Goal: Complete application form: Complete application form

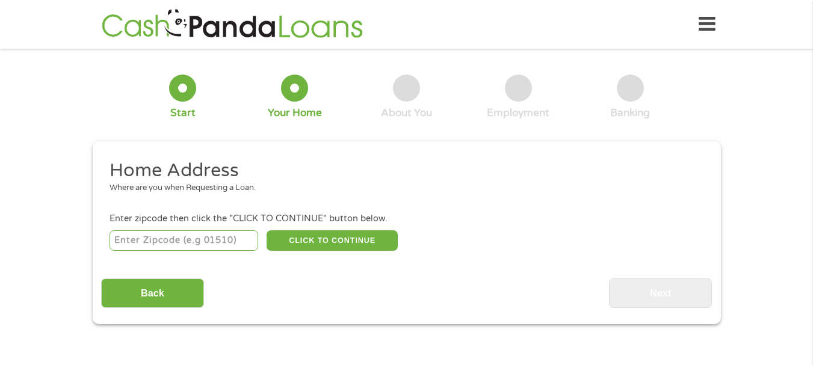
click at [196, 229] on div "CLICK TO CONTINUE Please recheck your Zipcode, it seems to be Incorrect" at bounding box center [406, 240] width 593 height 25
click at [195, 238] on input "number" at bounding box center [184, 240] width 149 height 20
type input "39772"
select select "[US_STATE]"
click at [318, 239] on button "CLICK TO CONTINUE" at bounding box center [332, 240] width 131 height 20
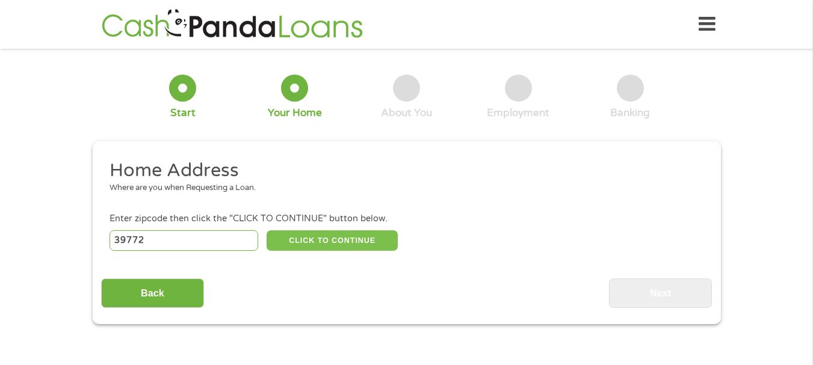
type input "39772"
type input "[PERSON_NAME]"
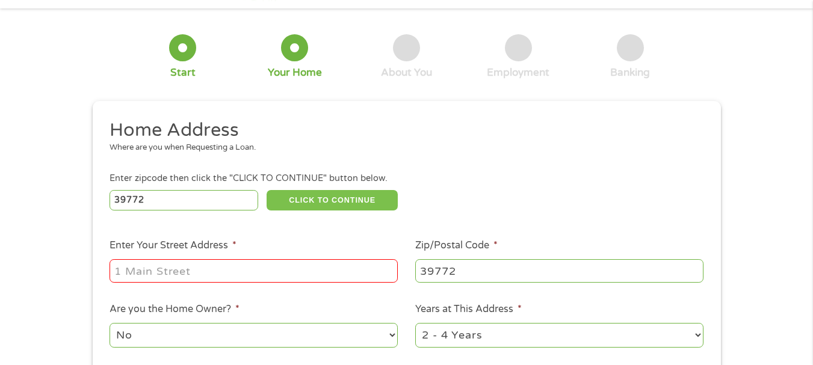
scroll to position [60, 0]
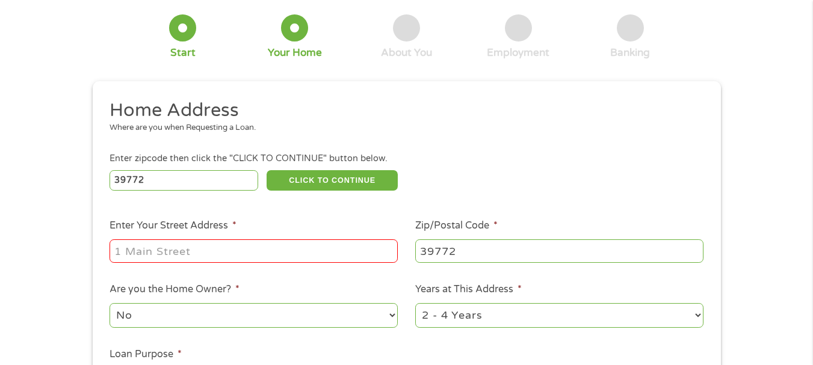
click at [202, 244] on input "Enter Your Street Address *" at bounding box center [254, 250] width 288 height 23
type input "[STREET_ADDRESS][PERSON_NAME][PERSON_NAME]"
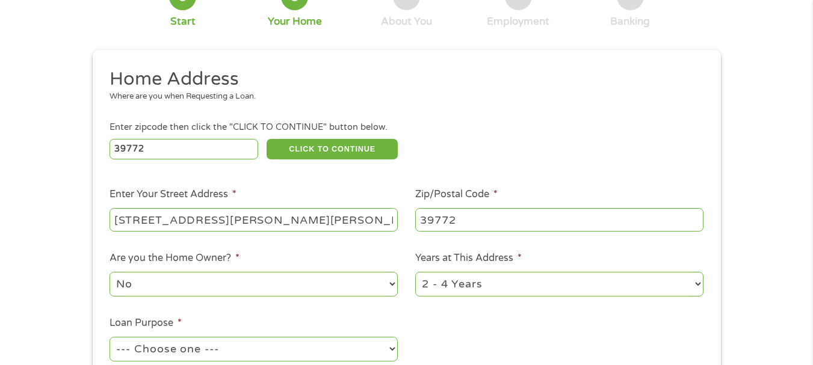
scroll to position [120, 0]
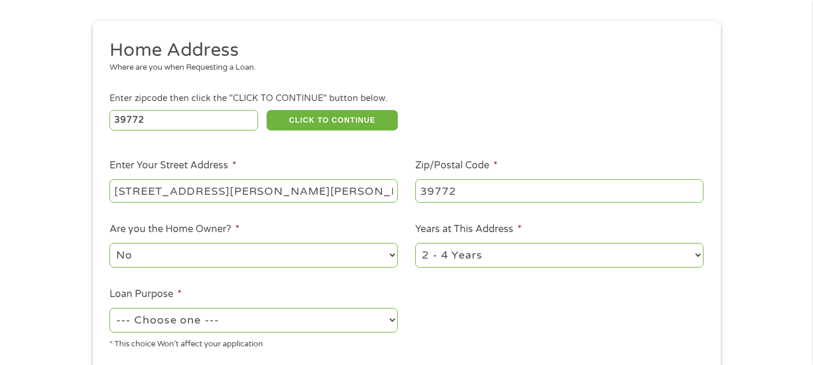
click at [187, 252] on select "No Yes" at bounding box center [254, 255] width 288 height 25
select select "yes"
click at [110, 243] on select "No Yes" at bounding box center [254, 255] width 288 height 25
click at [448, 262] on select "1 Year or less 1 - 2 Years 2 - 4 Years Over 4 Years" at bounding box center [559, 255] width 288 height 25
select select "60months"
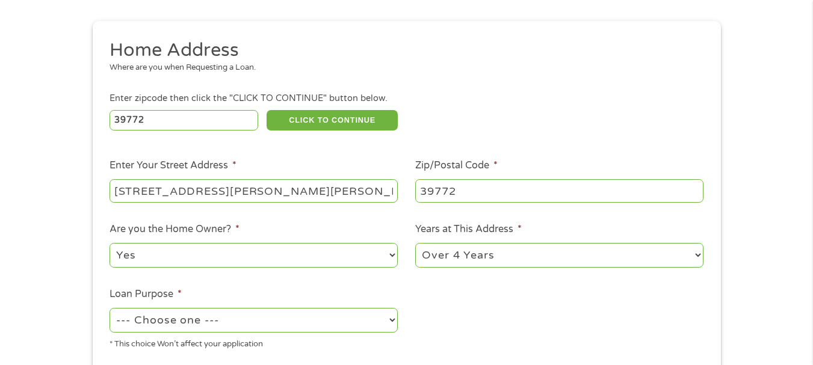
click at [415, 243] on select "1 Year or less 1 - 2 Years 2 - 4 Years Over 4 Years" at bounding box center [559, 255] width 288 height 25
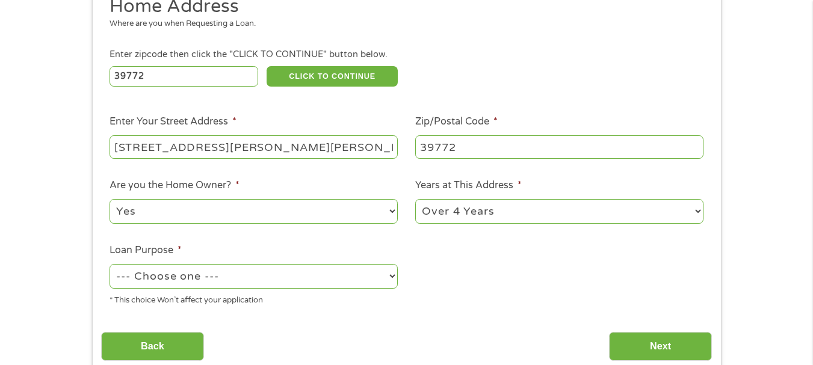
scroll to position [181, 0]
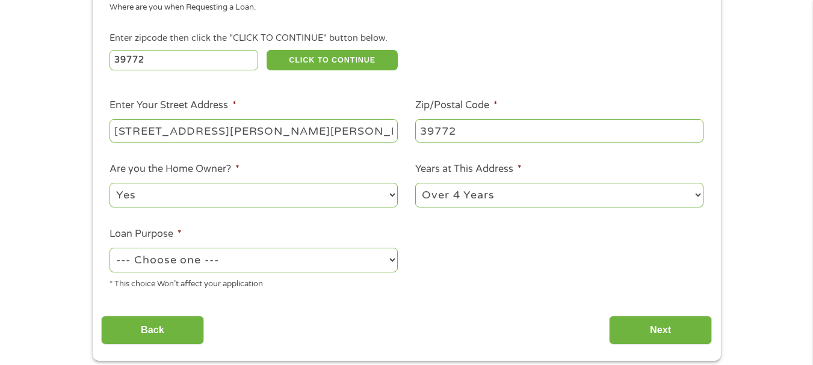
click at [220, 254] on select "--- Choose one --- Pay Bills Debt Consolidation Home Improvement Major Purchase…" at bounding box center [254, 260] width 288 height 25
select select "paybills"
click at [110, 248] on select "--- Choose one --- Pay Bills Debt Consolidation Home Improvement Major Purchase…" at bounding box center [254, 260] width 288 height 25
click at [651, 326] on input "Next" at bounding box center [660, 330] width 103 height 29
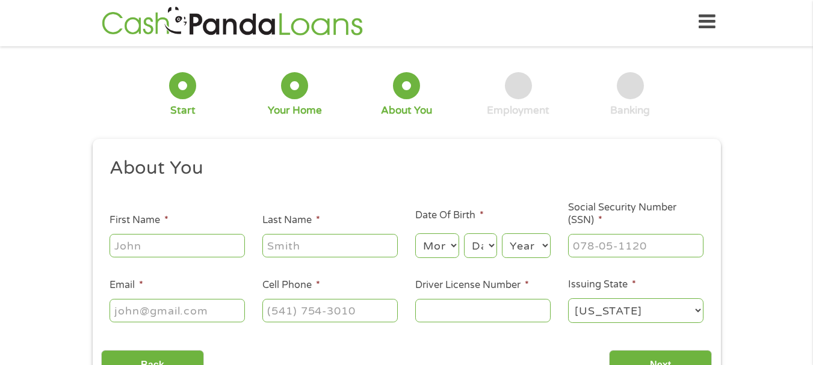
scroll to position [0, 0]
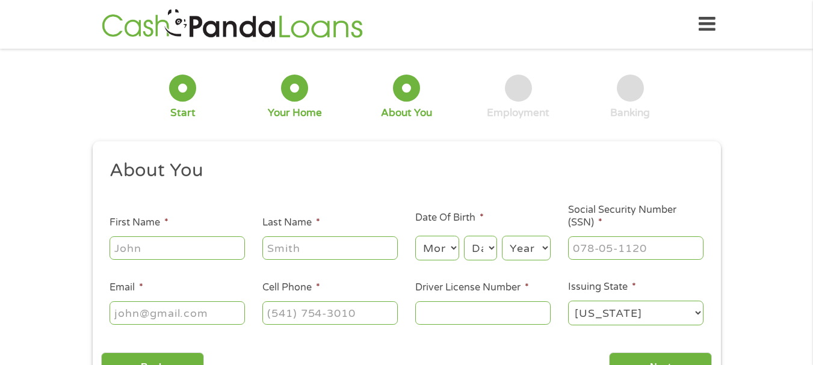
click at [205, 237] on input "First Name *" at bounding box center [177, 247] width 135 height 23
type input "[PERSON_NAME]"
type input "[EMAIL_ADDRESS][DOMAIN_NAME]"
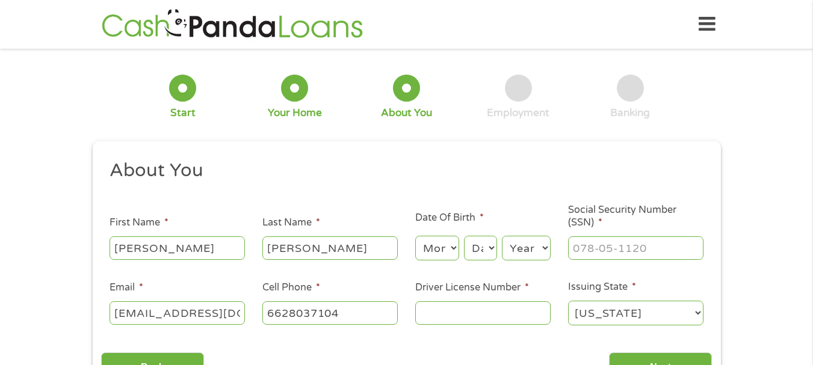
type input "[PHONE_NUMBER]"
click at [454, 250] on select "Month 1 2 3 4 5 6 7 8 9 10 11 12" at bounding box center [437, 248] width 44 height 25
select select "1"
click at [415, 236] on select "Month 1 2 3 4 5 6 7 8 9 10 11 12" at bounding box center [437, 248] width 44 height 25
click at [471, 252] on select "Day 1 2 3 4 5 6 7 8 9 10 11 12 13 14 15 16 17 18 19 20 21 22 23 24 25 26 27 28 …" at bounding box center [480, 248] width 32 height 25
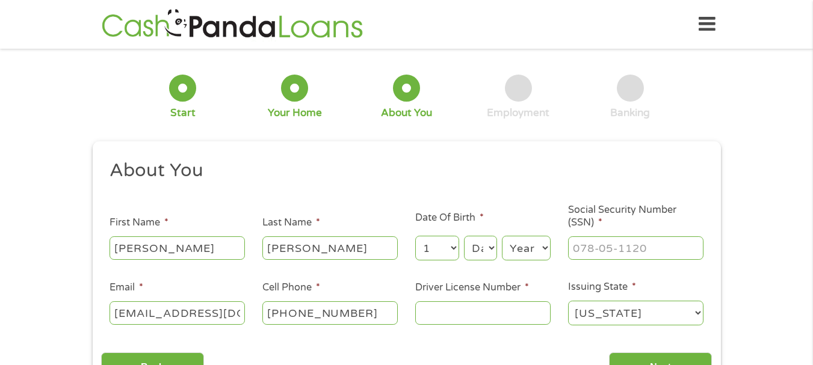
select select "10"
click at [464, 236] on select "Day 1 2 3 4 5 6 7 8 9 10 11 12 13 14 15 16 17 18 19 20 21 22 23 24 25 26 27 28 …" at bounding box center [480, 248] width 32 height 25
click at [516, 250] on select "Year [DATE] 2006 2005 2004 2003 2002 2001 2000 1999 1998 1997 1996 1995 1994 19…" at bounding box center [526, 248] width 49 height 25
select select "1987"
click at [502, 236] on select "Year [DATE] 2006 2005 2004 2003 2002 2001 2000 1999 1998 1997 1996 1995 1994 19…" at bounding box center [526, 248] width 49 height 25
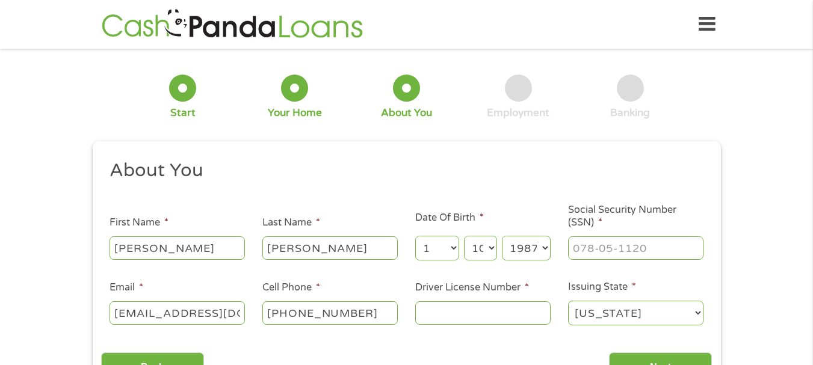
click at [617, 230] on li "Social Security Number (SSN) *" at bounding box center [635, 233] width 153 height 58
click at [615, 233] on li "Social Security Number (SSN) *" at bounding box center [635, 233] width 153 height 58
click at [613, 241] on input "___-__-____" at bounding box center [635, 247] width 135 height 23
click at [575, 247] on input "___-__-____" at bounding box center [635, 247] width 135 height 23
type input "427-63-0339"
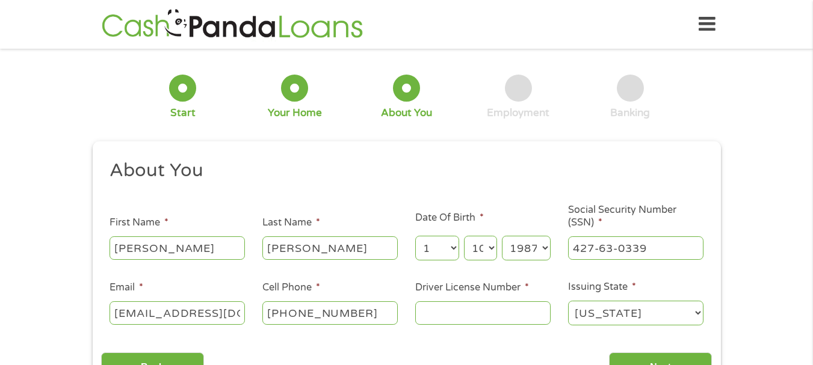
click at [469, 319] on input "Driver License Number *" at bounding box center [482, 312] width 135 height 23
click at [468, 310] on input "Driver License Number *" at bounding box center [482, 312] width 135 height 23
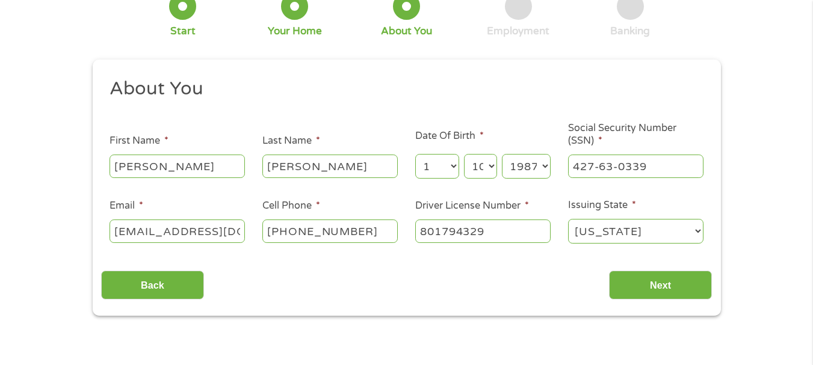
scroll to position [181, 0]
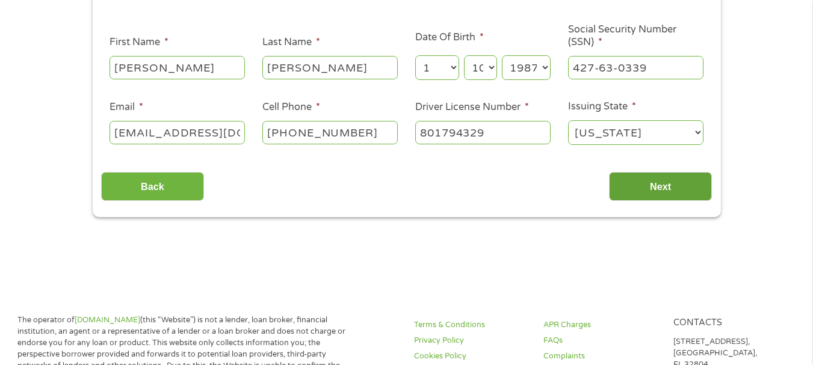
type input "801794329"
drag, startPoint x: 652, startPoint y: 199, endPoint x: 645, endPoint y: 203, distance: 8.7
click at [653, 199] on input "Next" at bounding box center [660, 186] width 103 height 29
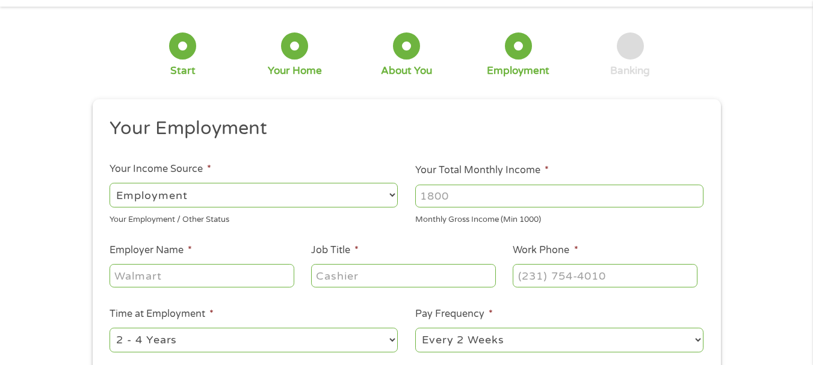
scroll to position [0, 0]
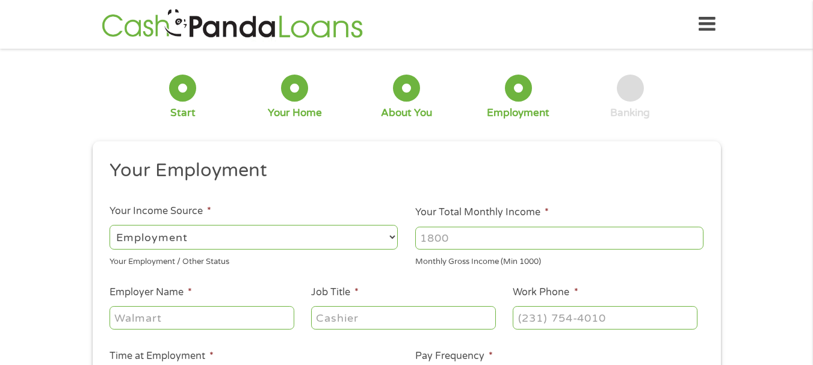
click at [486, 247] on input "Your Total Monthly Income *" at bounding box center [559, 238] width 288 height 23
type input "1585"
click at [221, 309] on input "Employer Name *" at bounding box center [202, 317] width 184 height 23
type input "a"
type input "[GEOGRAPHIC_DATA]"
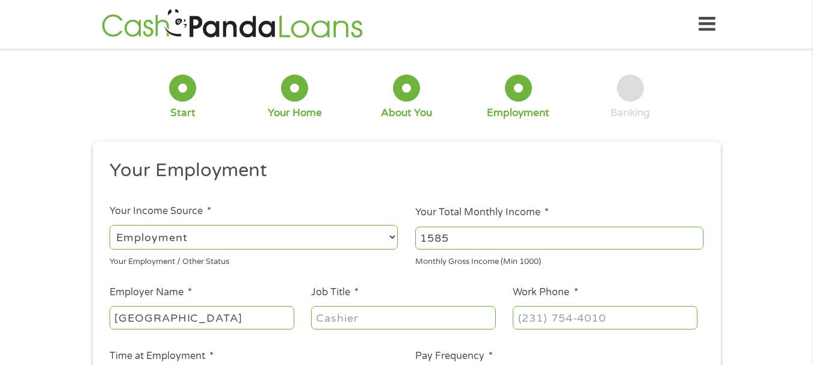
click at [361, 314] on input "Job Title *" at bounding box center [403, 317] width 184 height 23
type input "assistant Teacher"
click at [568, 327] on input "(___) ___-____" at bounding box center [605, 317] width 184 height 23
click at [566, 323] on input "(___) ___-____" at bounding box center [605, 317] width 184 height 23
type input "[PHONE_NUMBER]"
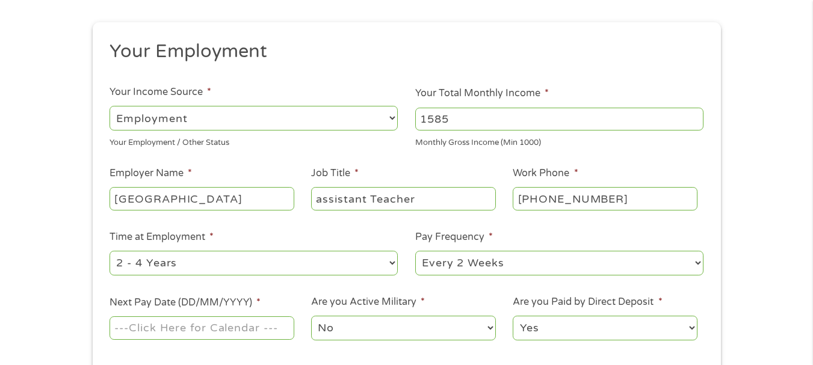
scroll to position [120, 0]
click at [220, 261] on select "--- Choose one --- 1 Year or less 1 - 2 Years 2 - 4 Years Over 4 Years" at bounding box center [254, 262] width 288 height 25
select select "24months"
click at [110, 250] on select "--- Choose one --- 1 Year or less 1 - 2 Years 2 - 4 Years Over 4 Years" at bounding box center [254, 262] width 288 height 25
click at [499, 265] on select "--- Choose one --- Every 2 Weeks Every Week Monthly Semi-Monthly" at bounding box center [559, 262] width 288 height 25
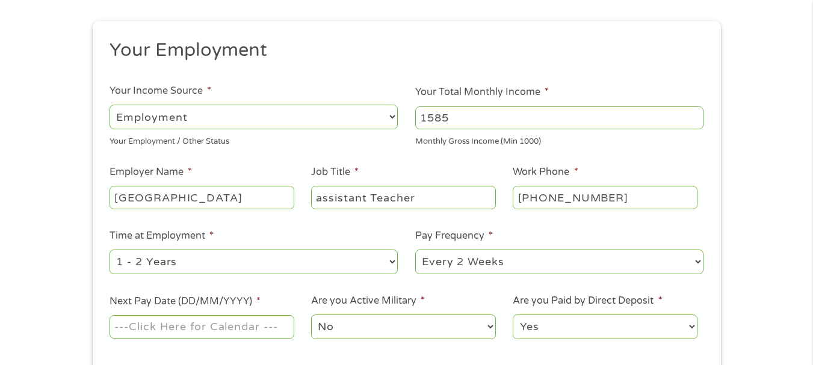
select select "monthly"
click at [415, 250] on select "--- Choose one --- Every 2 Weeks Every Week Monthly Semi-Monthly" at bounding box center [559, 262] width 288 height 25
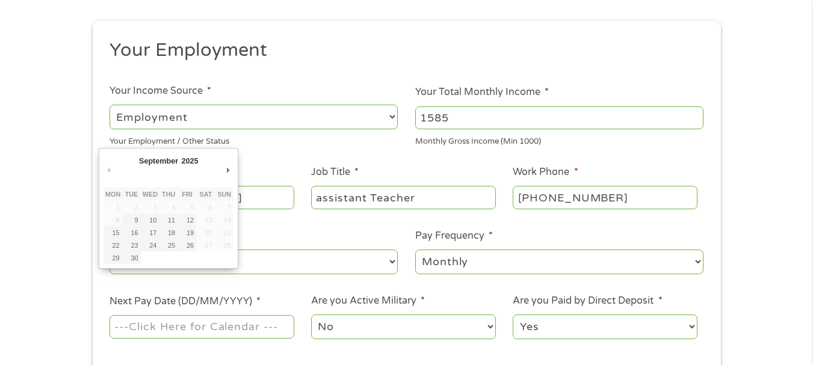
click at [132, 326] on input "Next Pay Date (DD/MM/YYYY) *" at bounding box center [202, 326] width 184 height 23
type input "[DATE]"
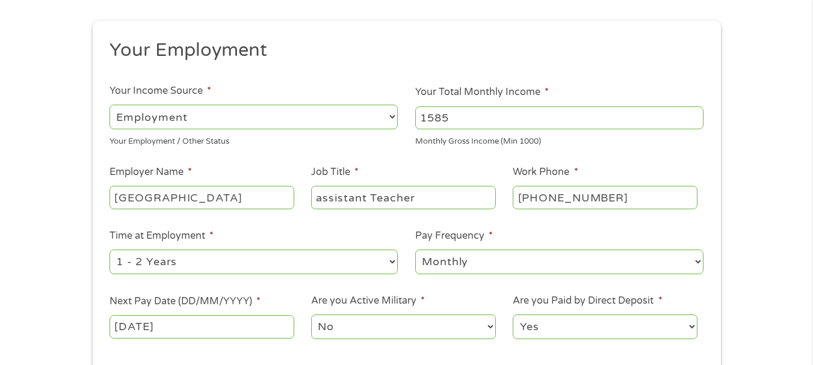
click at [567, 323] on select "Yes No" at bounding box center [605, 327] width 184 height 25
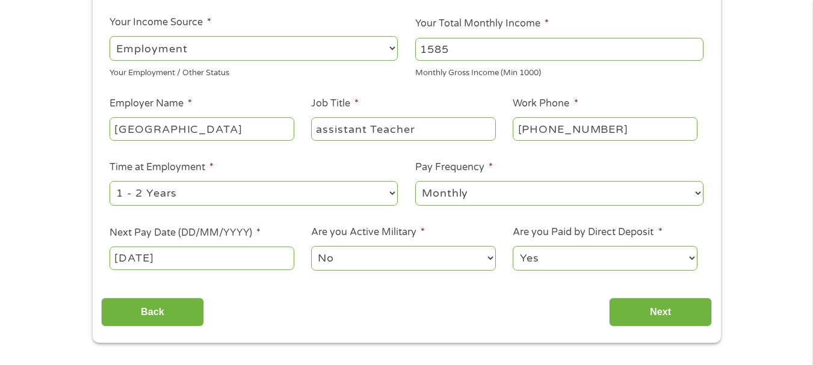
scroll to position [361, 0]
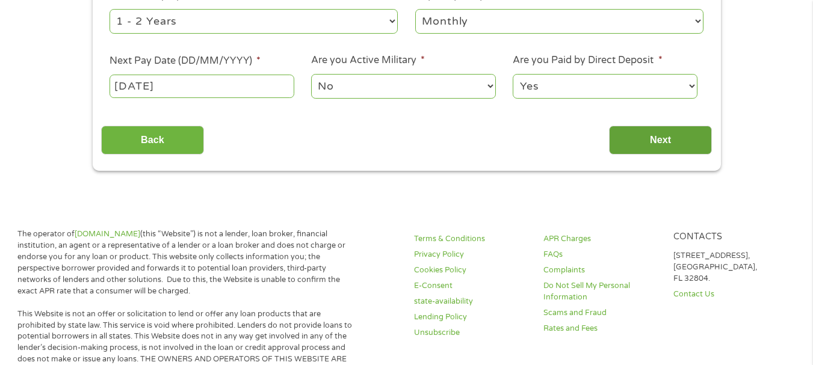
click at [654, 148] on input "Next" at bounding box center [660, 140] width 103 height 29
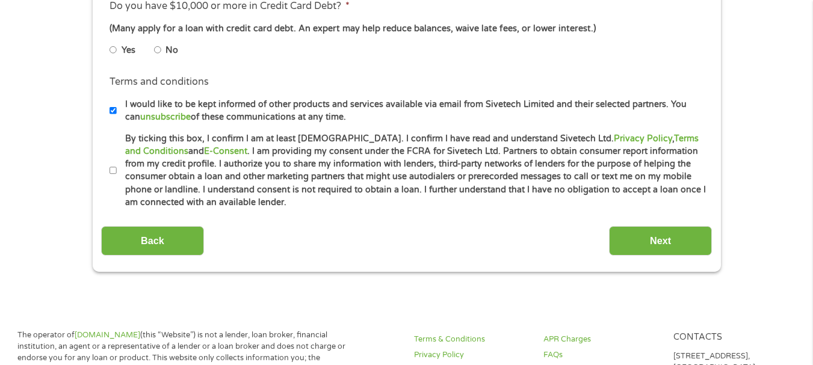
scroll to position [481, 0]
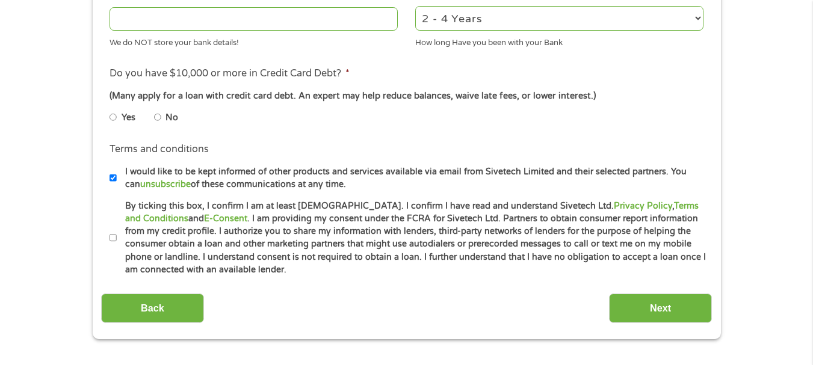
click at [111, 234] on input "By ticking this box, I confirm I am at least [DEMOGRAPHIC_DATA]. I confirm I ha…" at bounding box center [113, 238] width 7 height 19
checkbox input "true"
click at [162, 118] on li "No" at bounding box center [175, 117] width 43 height 23
click at [158, 119] on input "No" at bounding box center [157, 117] width 7 height 19
radio input "true"
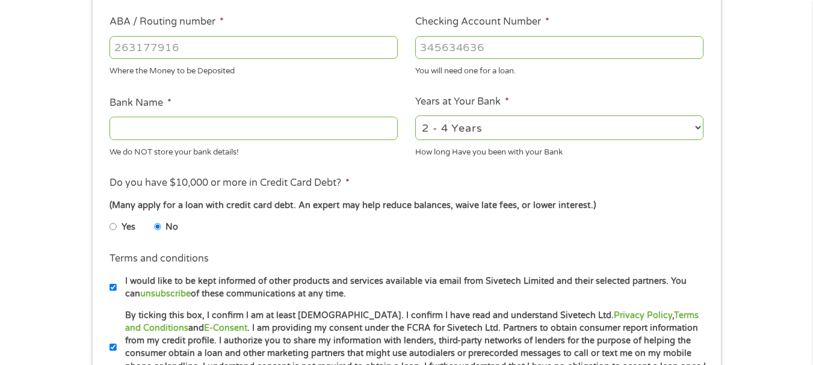
scroll to position [361, 0]
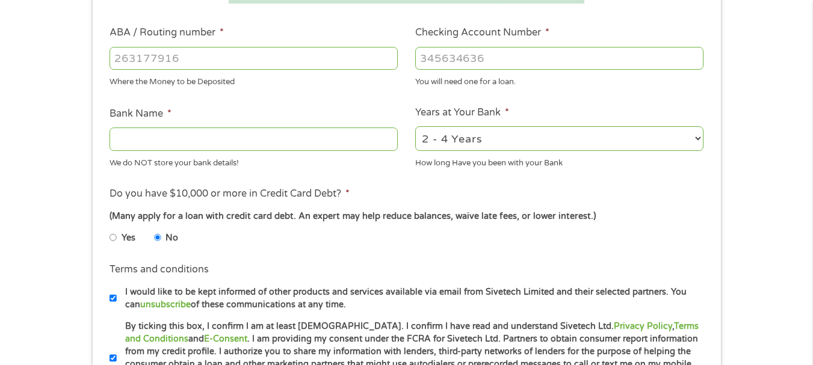
click at [132, 137] on input "Bank Name *" at bounding box center [254, 139] width 288 height 23
type input "[PERSON_NAME] fargo"
click at [222, 52] on input "ABA / Routing number *" at bounding box center [254, 58] width 288 height 23
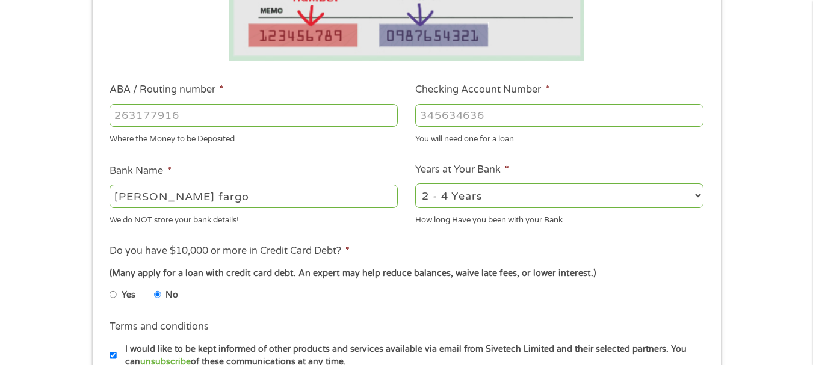
scroll to position [301, 0]
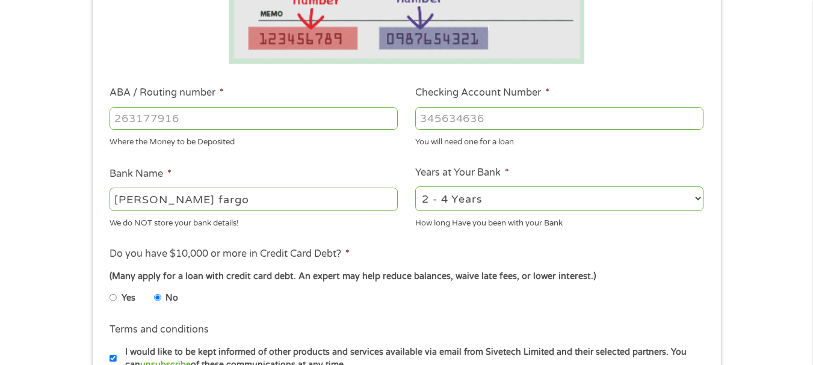
click at [152, 116] on input "ABA / Routing number *" at bounding box center [254, 118] width 288 height 23
type input "062203751"
type input "[PERSON_NAME] FARGO BANK"
type input "062203751"
click at [436, 125] on input "Checking Account Number *" at bounding box center [559, 118] width 288 height 23
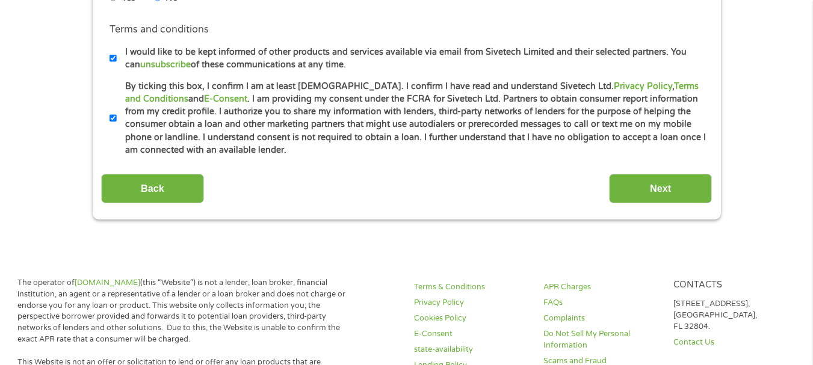
scroll to position [602, 0]
type input "5583368898"
click at [629, 179] on input "Next" at bounding box center [660, 187] width 103 height 29
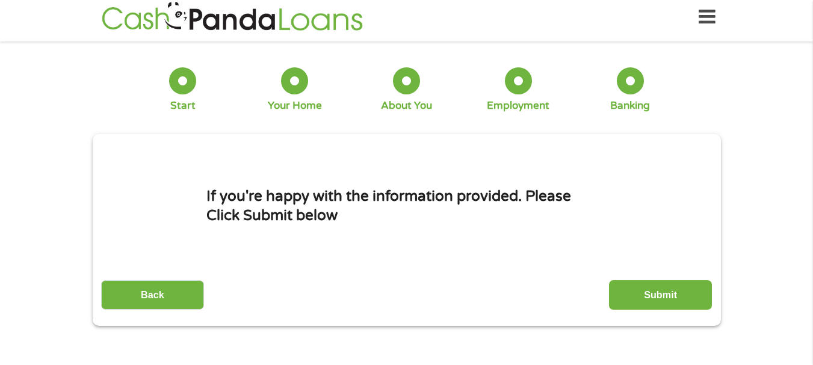
scroll to position [0, 0]
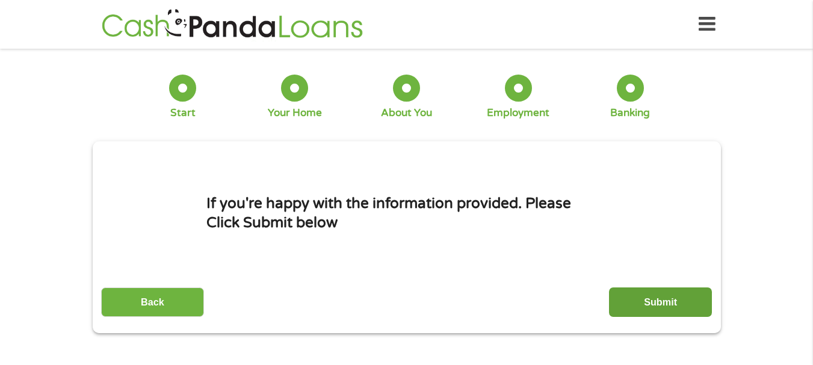
click at [633, 303] on input "Submit" at bounding box center [660, 302] width 103 height 29
